Goal: Information Seeking & Learning: Check status

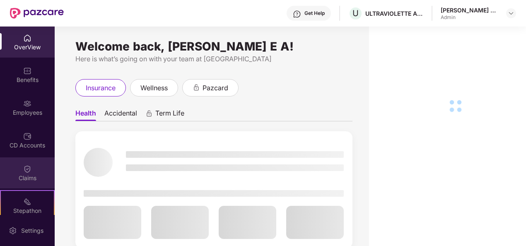
click at [3, 181] on div "Claims" at bounding box center [27, 178] width 55 height 8
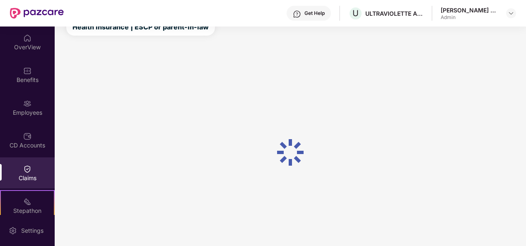
scroll to position [54, 0]
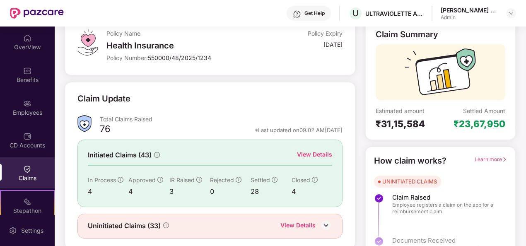
click at [314, 153] on div "View Details" at bounding box center [314, 154] width 35 height 9
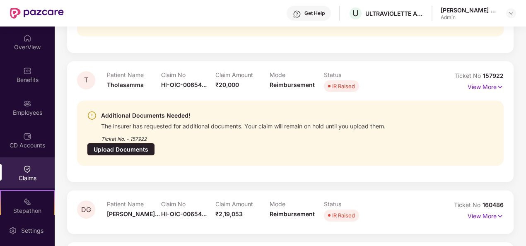
scroll to position [365, 0]
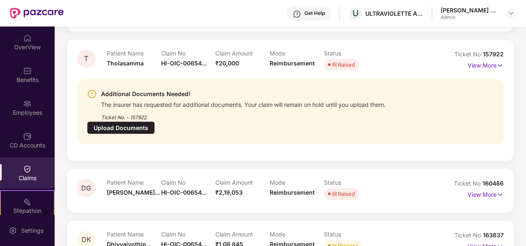
click at [477, 240] on p "View More" at bounding box center [485, 245] width 36 height 11
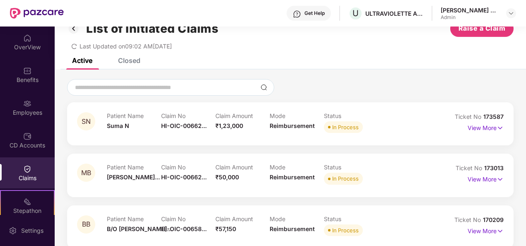
scroll to position [0, 0]
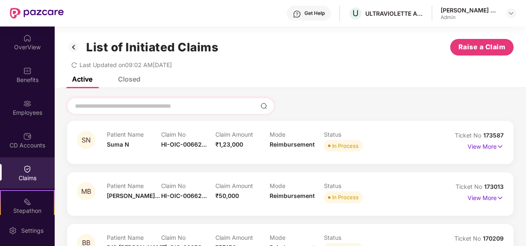
drag, startPoint x: 191, startPoint y: 89, endPoint x: 190, endPoint y: 98, distance: 9.5
click at [190, 109] on input at bounding box center [165, 106] width 183 height 9
paste input "**********"
type input "*"
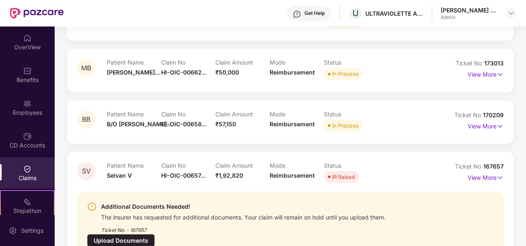
scroll to position [117, 0]
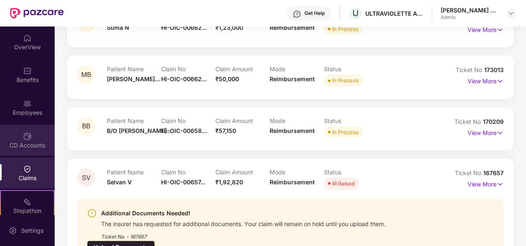
click at [26, 137] on img at bounding box center [27, 136] width 8 height 8
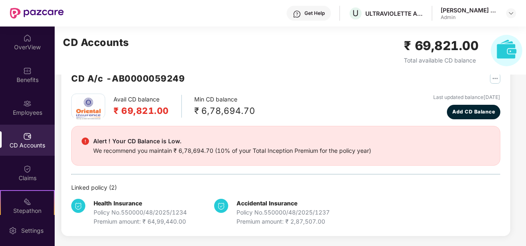
scroll to position [22, 0]
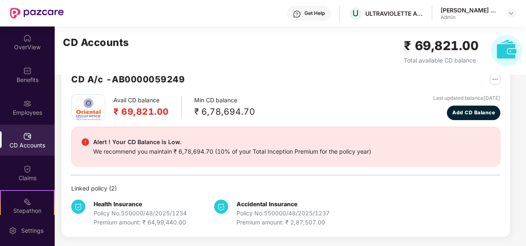
click at [494, 80] on img "button" at bounding box center [495, 79] width 10 height 10
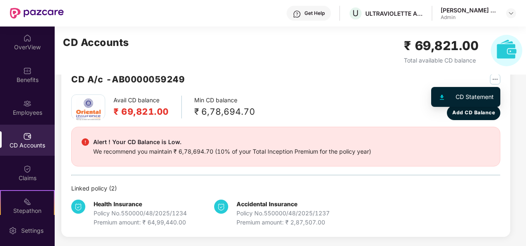
click at [471, 97] on div "CD Statement" at bounding box center [474, 96] width 38 height 9
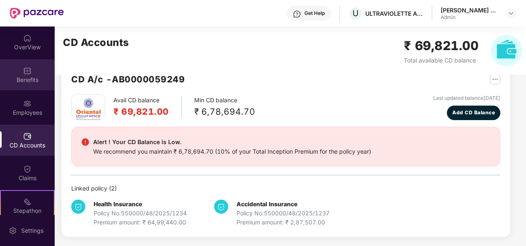
click at [23, 68] on img at bounding box center [27, 71] width 8 height 8
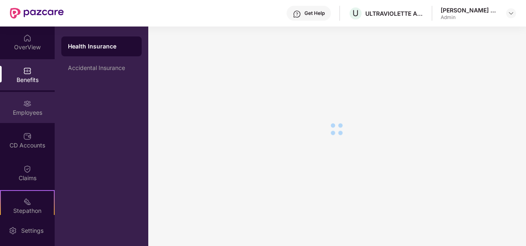
click at [30, 110] on div "Employees" at bounding box center [27, 112] width 55 height 8
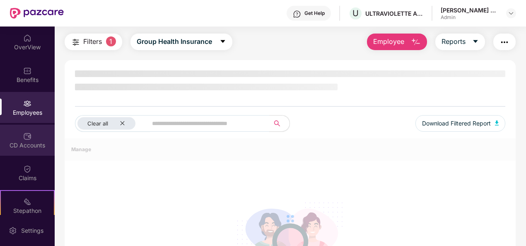
click at [23, 149] on div "CD Accounts" at bounding box center [27, 145] width 55 height 8
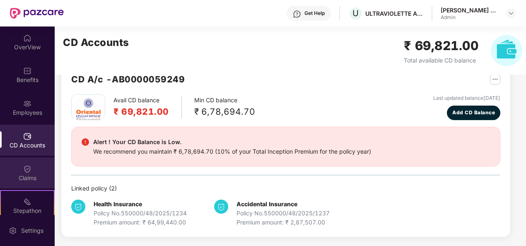
click at [22, 180] on div "Claims" at bounding box center [27, 178] width 55 height 8
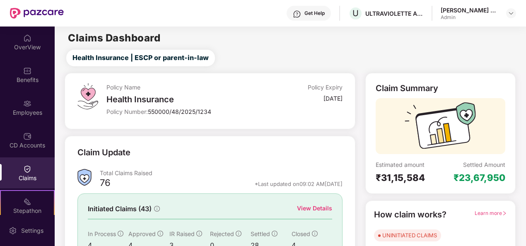
scroll to position [78, 0]
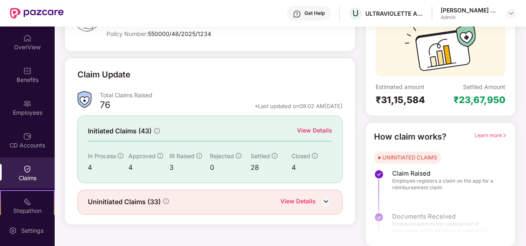
click at [302, 200] on div "View Details" at bounding box center [297, 202] width 35 height 11
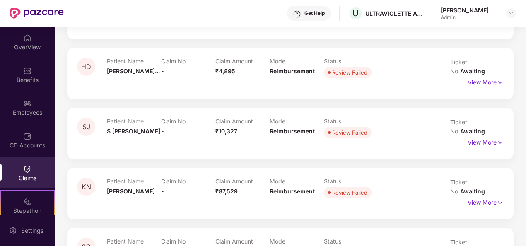
scroll to position [1577, 0]
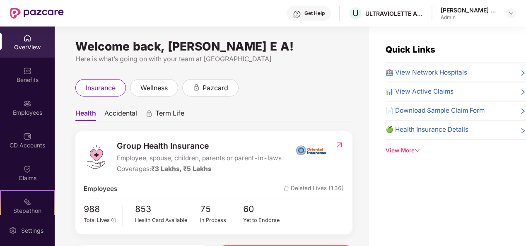
click at [12, 43] on div "OverView" at bounding box center [27, 47] width 55 height 8
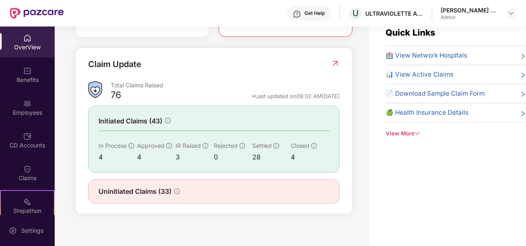
scroll to position [26, 0]
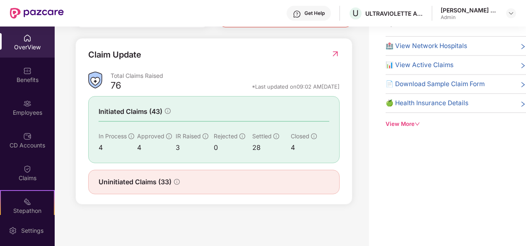
click at [151, 185] on span "Uninitiated Claims (33)" at bounding box center [134, 182] width 73 height 10
click at [333, 58] on img at bounding box center [335, 54] width 9 height 8
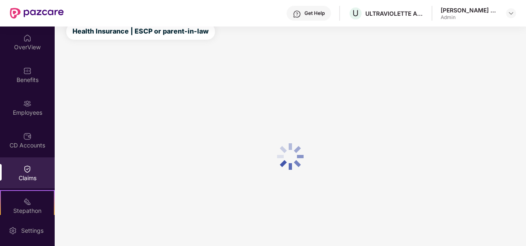
click at [29, 175] on div "Claims" at bounding box center [27, 178] width 55 height 8
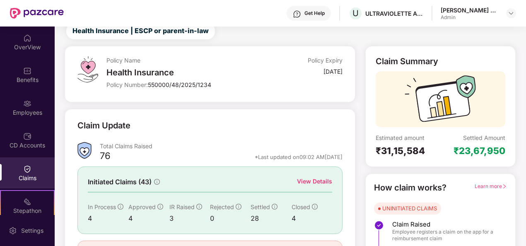
scroll to position [78, 0]
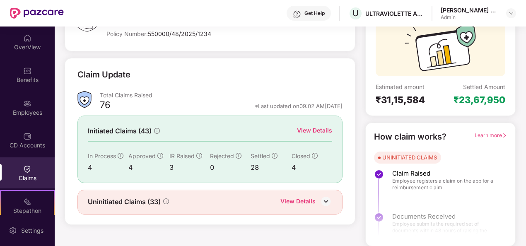
click at [296, 203] on div "View Details" at bounding box center [297, 202] width 35 height 11
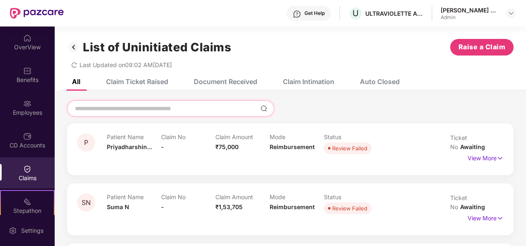
click at [129, 111] on input at bounding box center [165, 108] width 183 height 9
paste input "**********"
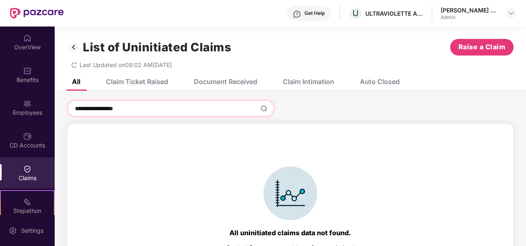
type input "**********"
click at [137, 84] on div "Claim Ticket Raised" at bounding box center [137, 81] width 62 height 8
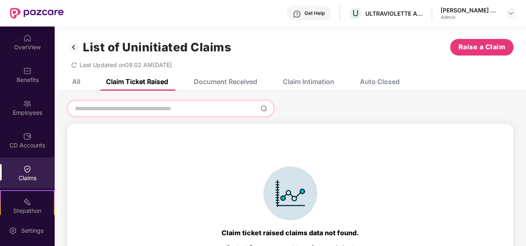
click at [152, 108] on input at bounding box center [165, 108] width 183 height 9
paste input "**********"
type input "**********"
click at [233, 85] on div "Document Received" at bounding box center [225, 81] width 63 height 8
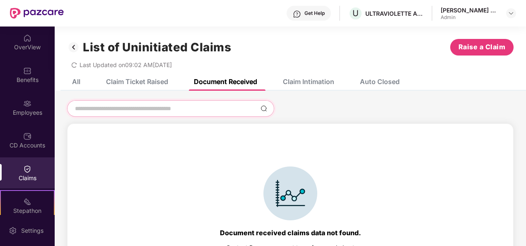
click at [190, 109] on input at bounding box center [165, 108] width 183 height 9
paste input "**********"
type input "**********"
click at [294, 87] on div "Claim Intimation" at bounding box center [302, 81] width 64 height 18
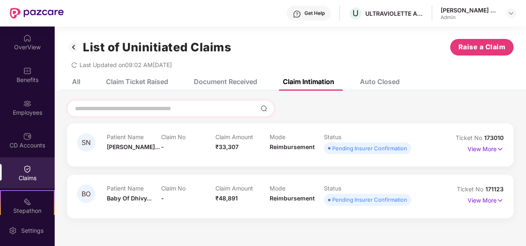
click at [148, 114] on div at bounding box center [170, 108] width 207 height 17
click at [120, 106] on input at bounding box center [165, 108] width 183 height 9
paste input "**********"
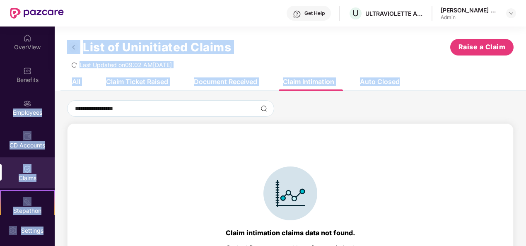
drag, startPoint x: 50, startPoint y: 108, endPoint x: -2, endPoint y: 109, distance: 51.3
click at [0, 109] on html "**********" at bounding box center [263, 123] width 526 height 246
click at [159, 102] on div "**********" at bounding box center [170, 108] width 207 height 17
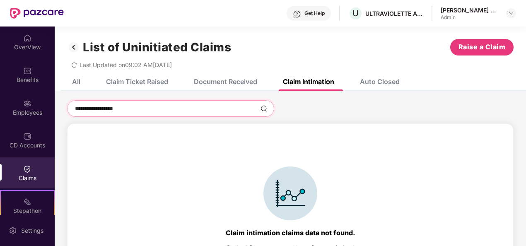
drag, startPoint x: 156, startPoint y: 108, endPoint x: 88, endPoint y: 106, distance: 68.3
click at [88, 106] on input "**********" at bounding box center [165, 108] width 183 height 9
type input "*"
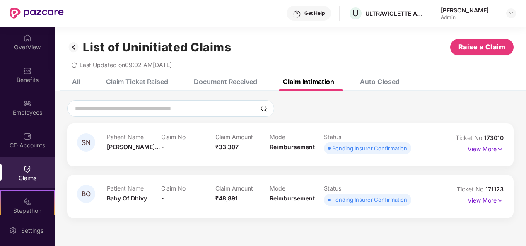
click at [491, 199] on p "View More" at bounding box center [485, 199] width 36 height 11
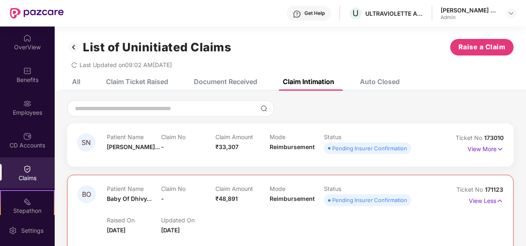
click at [378, 79] on div "Auto Closed" at bounding box center [380, 81] width 40 height 8
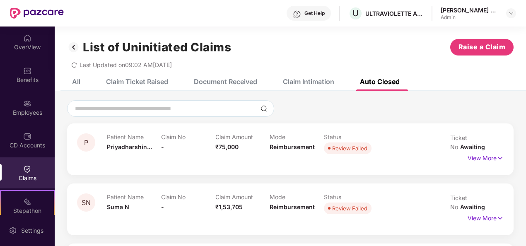
click at [73, 75] on div "All" at bounding box center [70, 81] width 21 height 18
click at [28, 161] on div "Claims" at bounding box center [27, 172] width 55 height 31
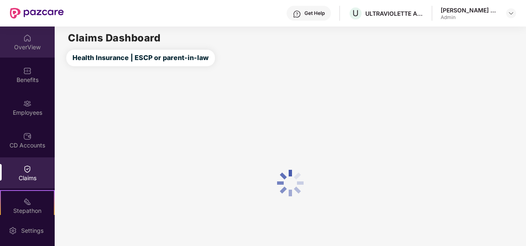
click at [21, 53] on div "OverView" at bounding box center [27, 41] width 55 height 31
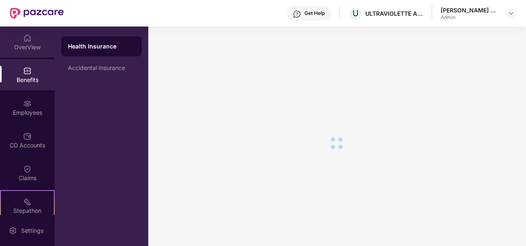
click at [24, 41] on img at bounding box center [27, 38] width 8 height 8
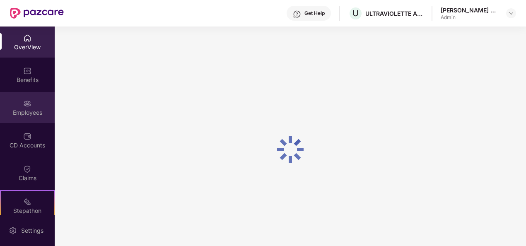
click at [19, 116] on div "Employees" at bounding box center [27, 112] width 55 height 8
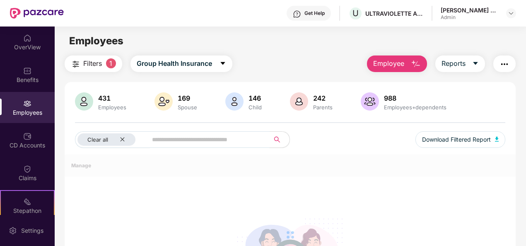
click at [176, 139] on input "text" at bounding box center [205, 139] width 106 height 12
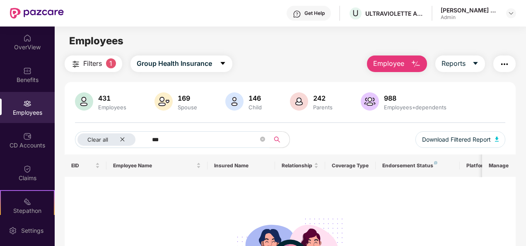
click at [106, 66] on button "Filters 1" at bounding box center [94, 63] width 58 height 17
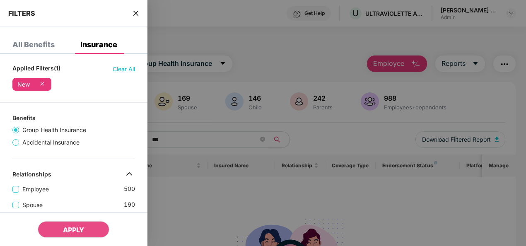
click at [137, 12] on icon "close" at bounding box center [135, 13] width 5 height 5
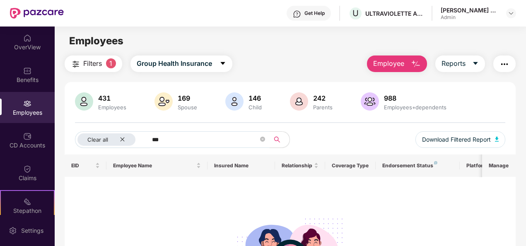
click at [169, 135] on input "***" at bounding box center [205, 139] width 106 height 12
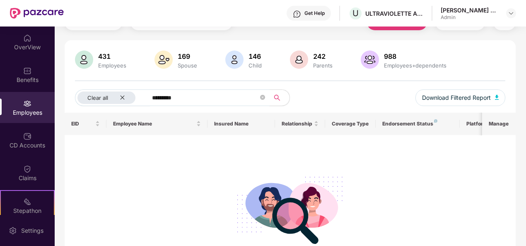
scroll to position [83, 0]
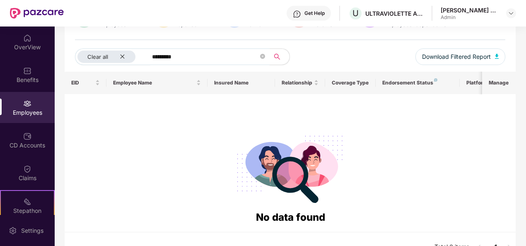
drag, startPoint x: 202, startPoint y: 56, endPoint x: 147, endPoint y: 58, distance: 55.1
click at [147, 58] on span "*********" at bounding box center [205, 56] width 127 height 17
paste input "**********"
type input "********"
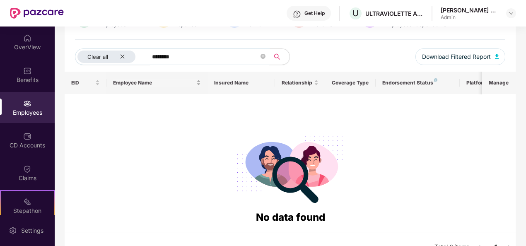
click at [123, 83] on span "Employee Name" at bounding box center [154, 82] width 82 height 7
click at [125, 55] on icon "close" at bounding box center [122, 56] width 5 height 5
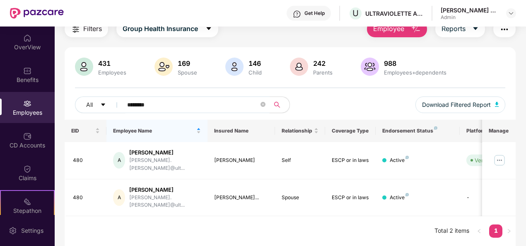
scroll to position [26, 0]
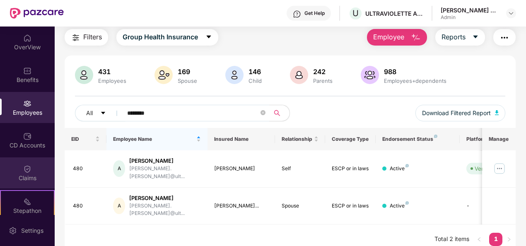
click at [23, 183] on div "Claims" at bounding box center [27, 172] width 55 height 31
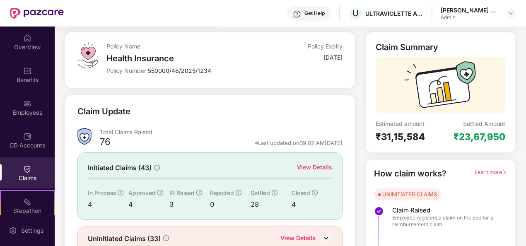
scroll to position [78, 0]
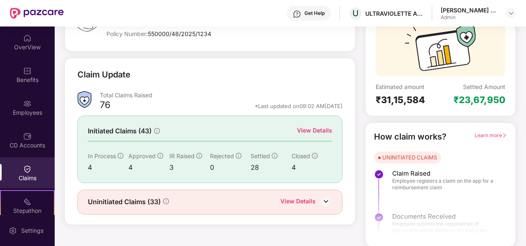
click at [299, 210] on div "Uninitiated Claims (33) View Details" at bounding box center [209, 202] width 265 height 25
click at [315, 129] on div "View Details" at bounding box center [314, 130] width 35 height 9
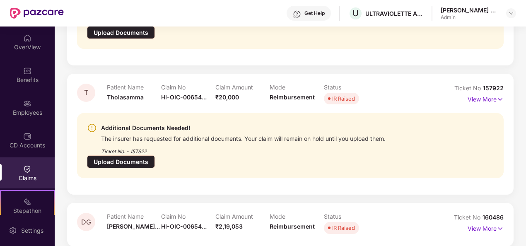
scroll to position [365, 0]
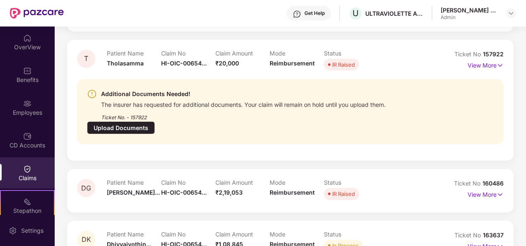
click at [487, 188] on div "View More" at bounding box center [485, 194] width 36 height 13
click at [467, 188] on p "View More" at bounding box center [485, 193] width 36 height 11
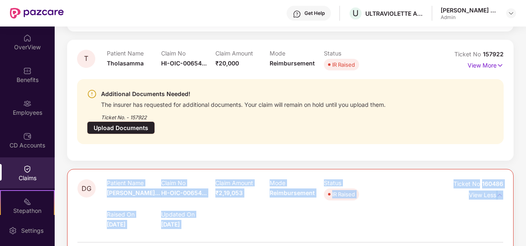
drag, startPoint x: 114, startPoint y: 170, endPoint x: 286, endPoint y: 205, distance: 176.2
click at [374, 202] on div "Raised On [DATE] Updated On [DATE]" at bounding box center [269, 215] width 325 height 26
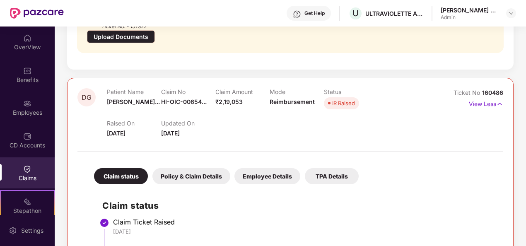
scroll to position [439, 0]
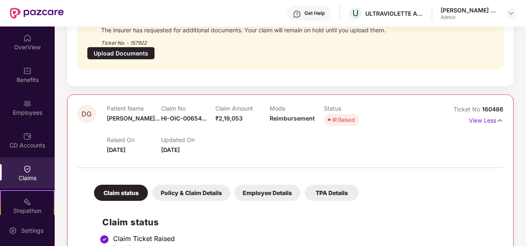
click at [346, 105] on div "Status IR Raised" at bounding box center [351, 116] width 54 height 23
click at [335, 114] on span "IR Raised" at bounding box center [341, 120] width 35 height 12
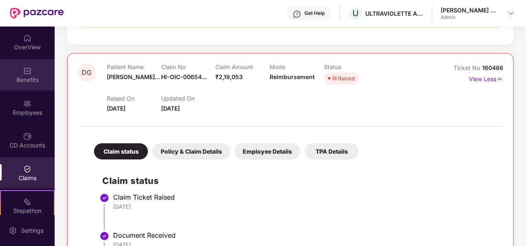
click at [27, 69] on img at bounding box center [27, 71] width 8 height 8
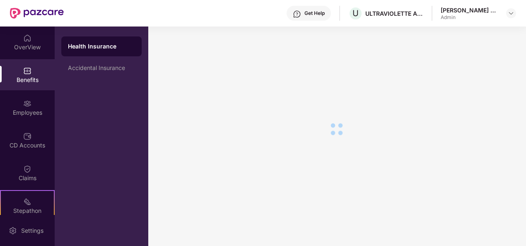
scroll to position [14, 0]
click at [7, 108] on div "Employees" at bounding box center [27, 107] width 55 height 31
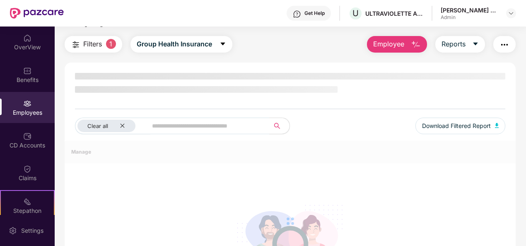
scroll to position [0, 0]
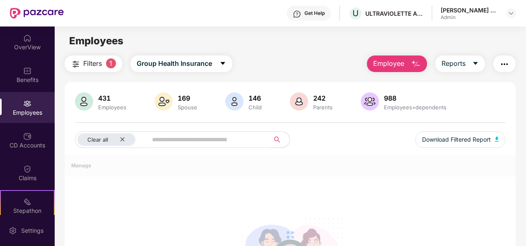
click at [96, 67] on span "Filters" at bounding box center [92, 63] width 19 height 10
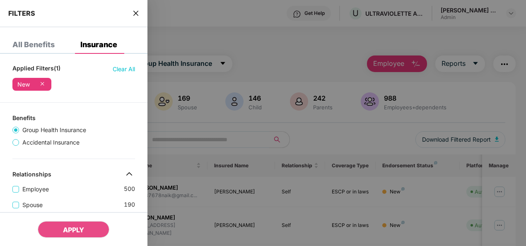
click at [133, 9] on span "close" at bounding box center [135, 13] width 7 height 8
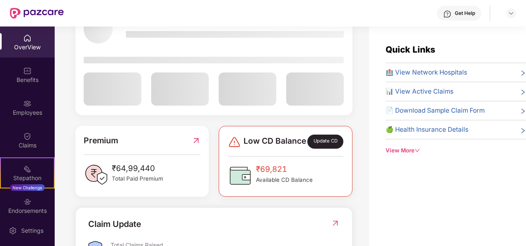
scroll to position [267, 0]
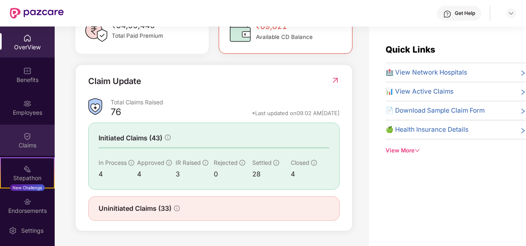
click at [19, 139] on div "Claims" at bounding box center [27, 140] width 55 height 31
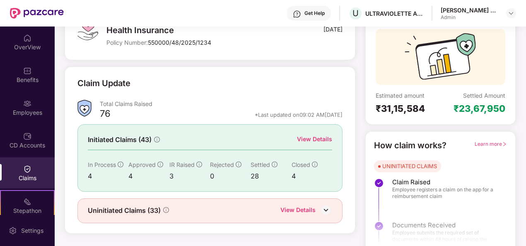
scroll to position [78, 0]
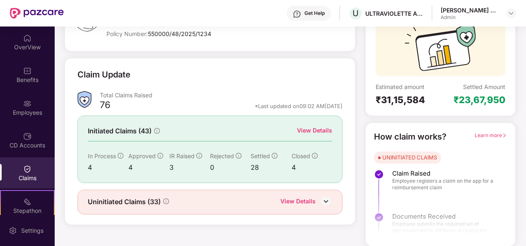
click at [317, 129] on div "View Details" at bounding box center [314, 130] width 35 height 9
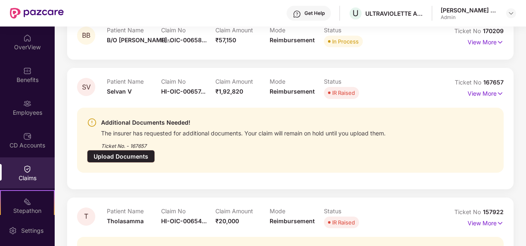
scroll to position [248, 0]
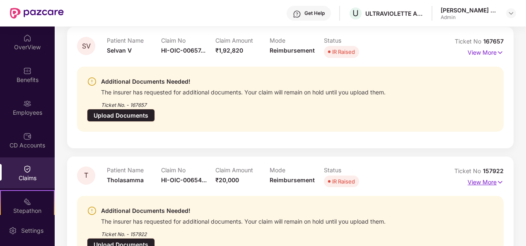
click at [481, 175] on p "View More" at bounding box center [485, 180] width 36 height 11
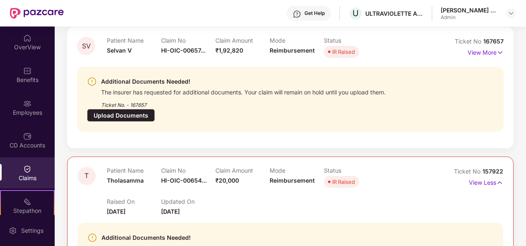
drag, startPoint x: 194, startPoint y: 162, endPoint x: 193, endPoint y: 167, distance: 5.1
click at [194, 167] on div "Claim No HI-OIC-00654..." at bounding box center [188, 178] width 54 height 23
click at [193, 177] on span "HI-OIC-00654..." at bounding box center [184, 180] width 46 height 7
